Goal: Task Accomplishment & Management: Use online tool/utility

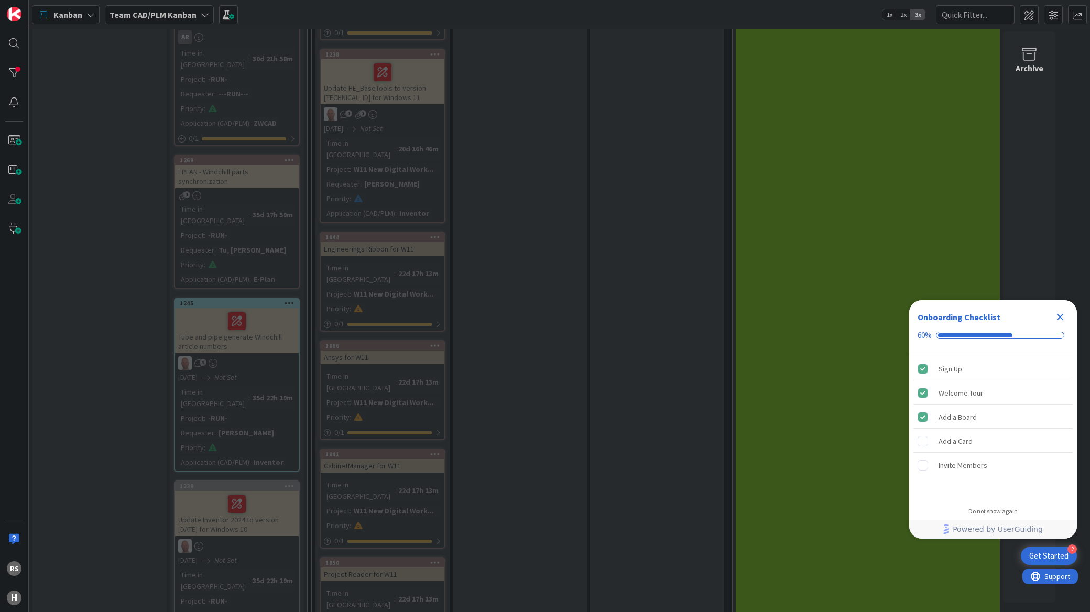
scroll to position [899, 0]
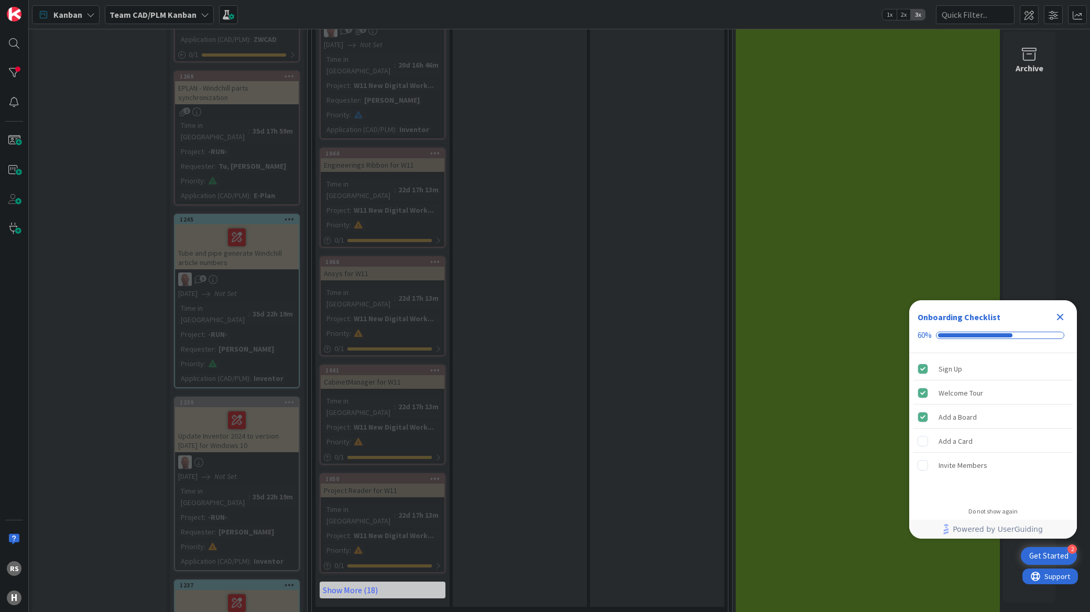
click at [62, 13] on span "Kanban" at bounding box center [67, 14] width 29 height 13
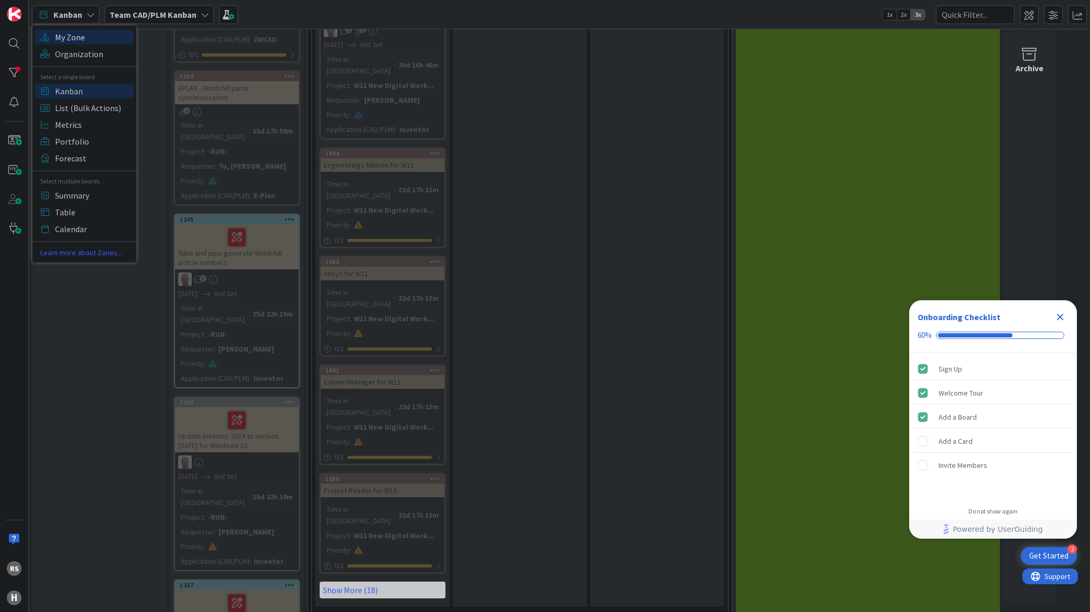
click at [61, 32] on span "My Zone" at bounding box center [92, 37] width 75 height 16
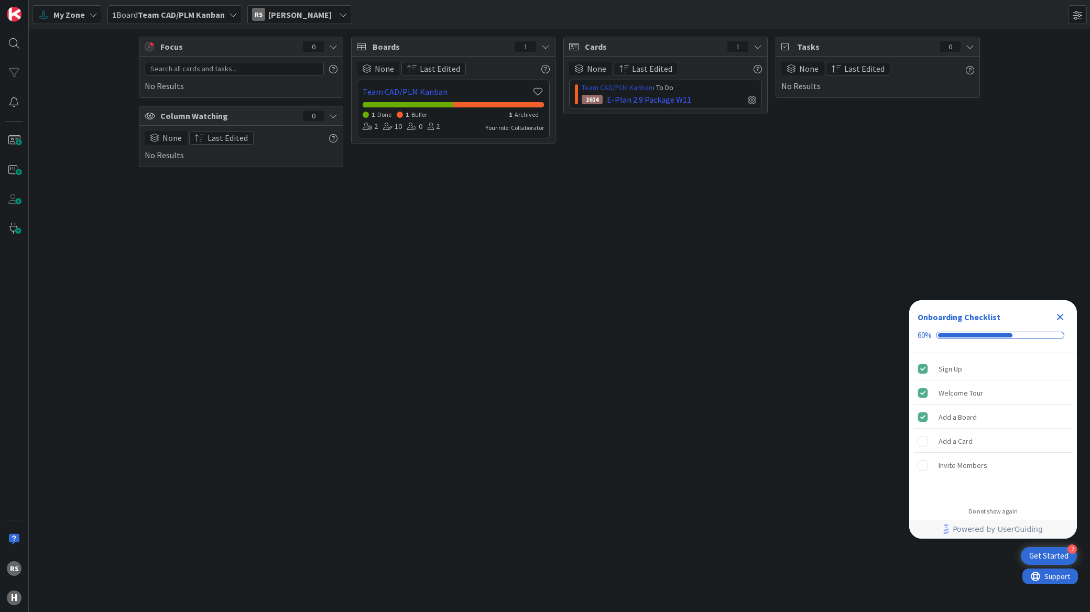
click at [620, 86] on link "Team CAD/PLM Kanban" at bounding box center [617, 87] width 71 height 9
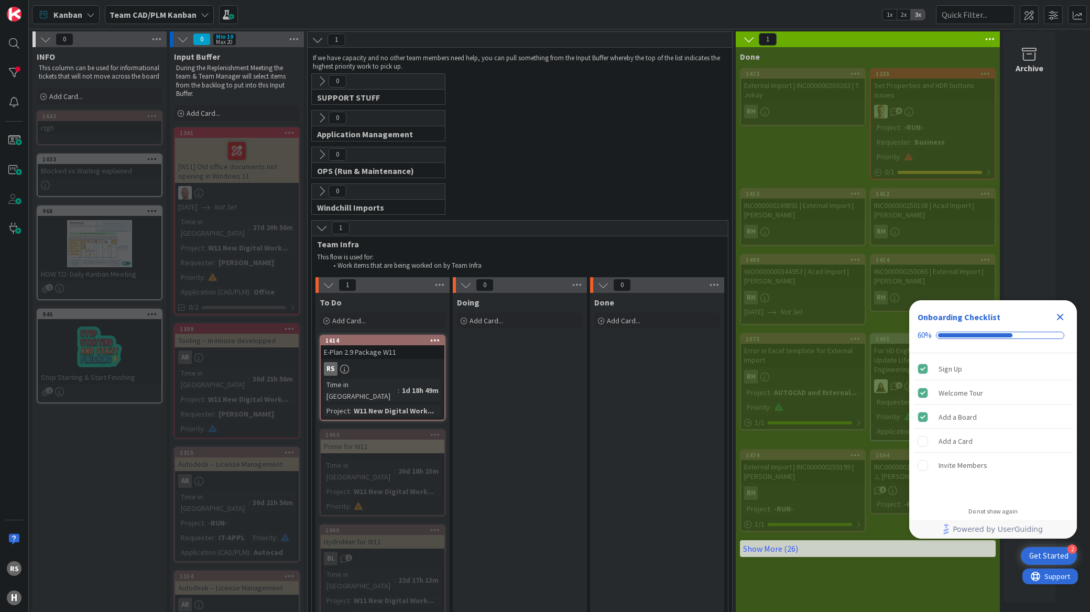
click at [370, 348] on div "E-Plan 2.9 Package W11" at bounding box center [383, 352] width 124 height 14
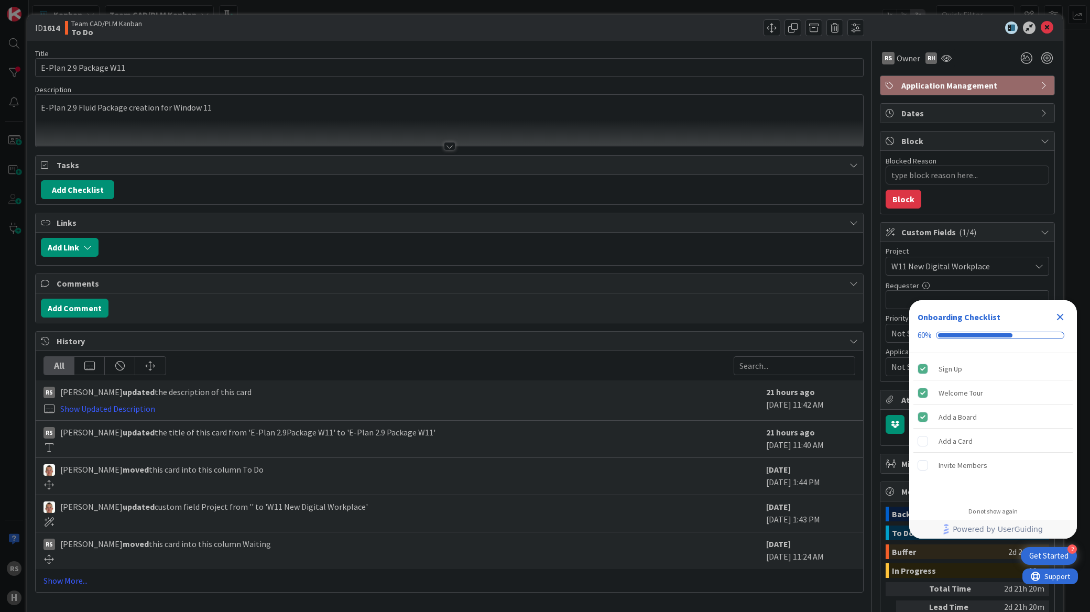
type textarea "x"
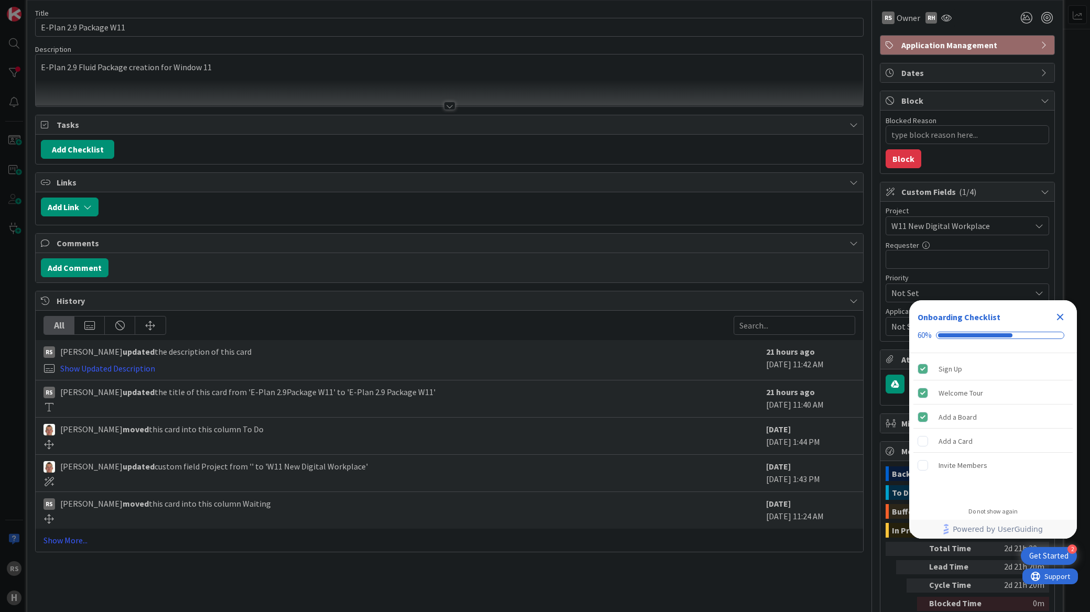
scroll to position [58, 0]
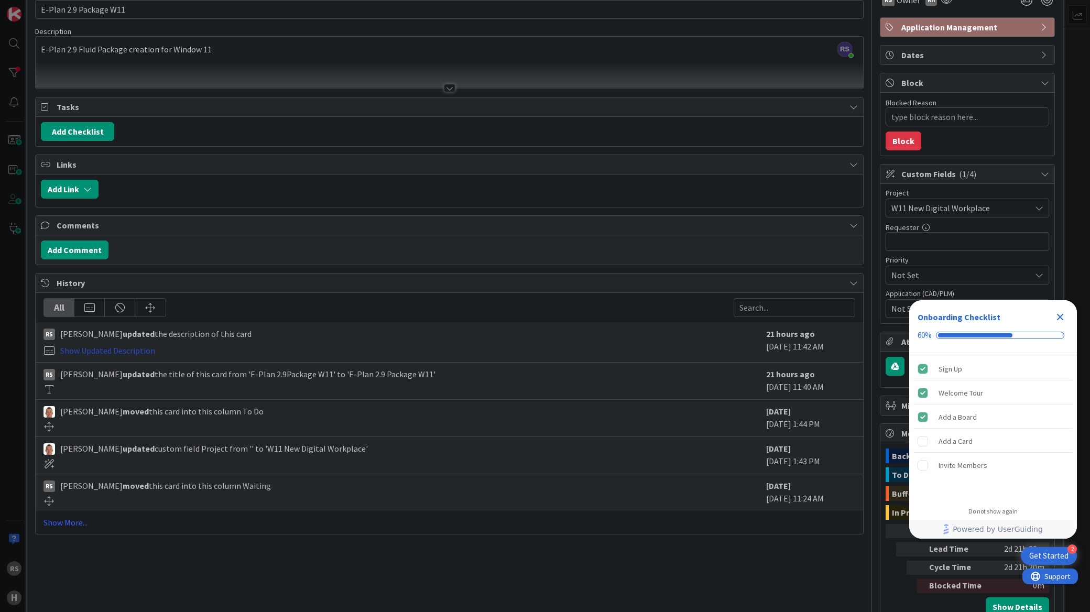
click at [120, 348] on link "Show Updated Description" at bounding box center [107, 350] width 95 height 10
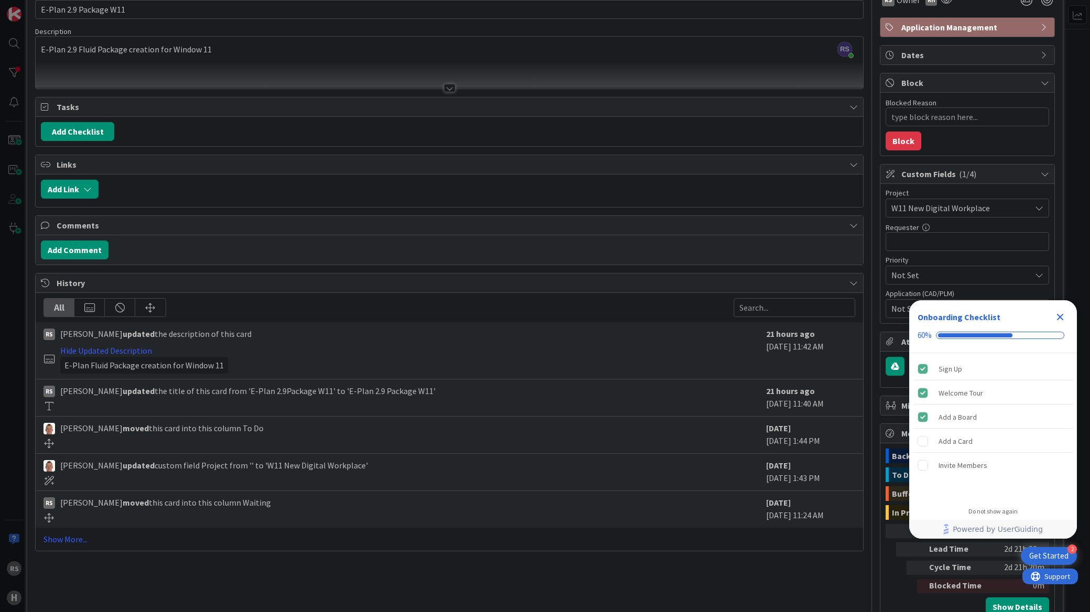
click at [1057, 316] on icon "Close Checklist" at bounding box center [1060, 317] width 13 height 13
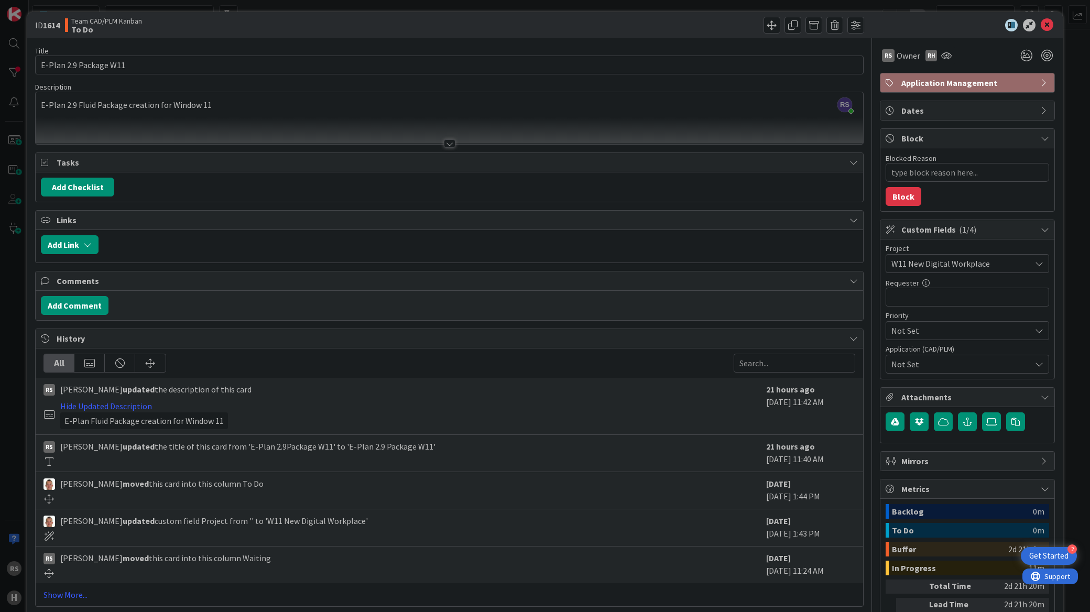
scroll to position [0, 0]
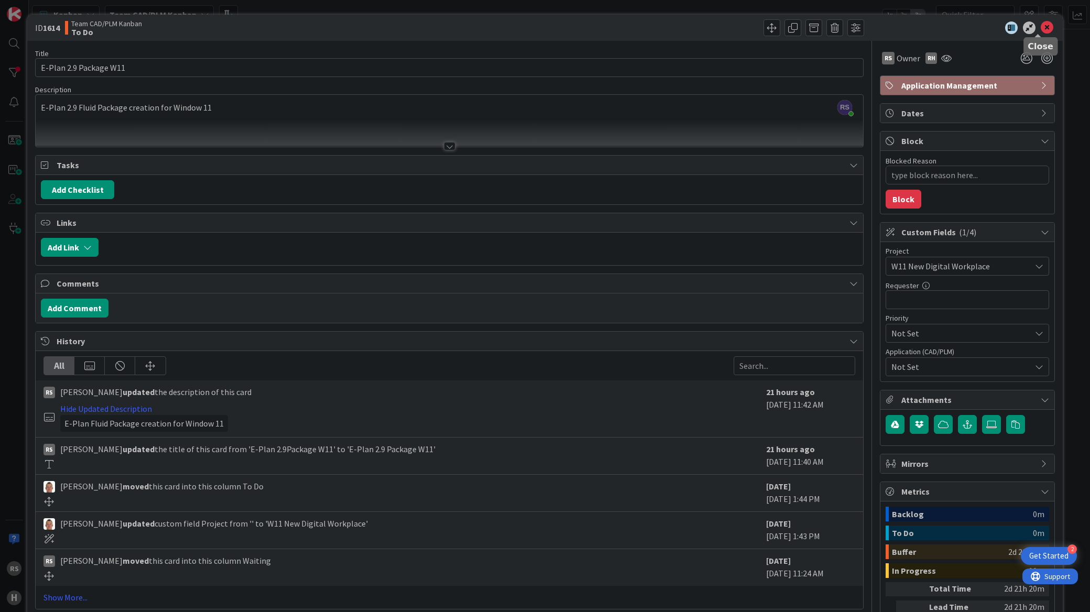
click at [1041, 28] on icon at bounding box center [1047, 27] width 13 height 13
